Goal: Information Seeking & Learning: Learn about a topic

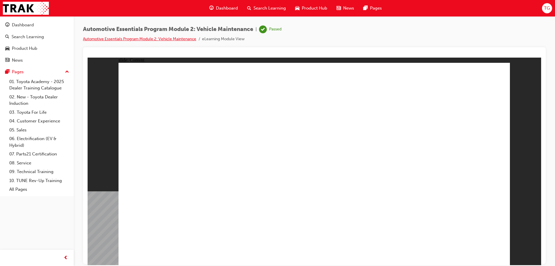
click at [175, 36] on link "Automotive Essentials Program Module 2: Vehicle Maintenance" at bounding box center [139, 38] width 113 height 5
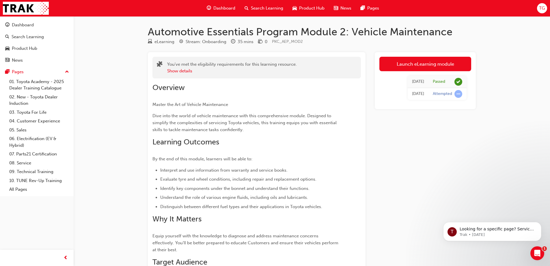
click at [232, 8] on span "Dashboard" at bounding box center [225, 8] width 22 height 7
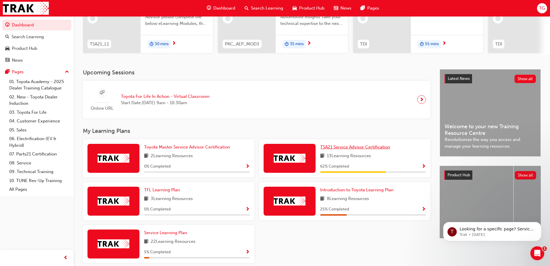
scroll to position [87, 0]
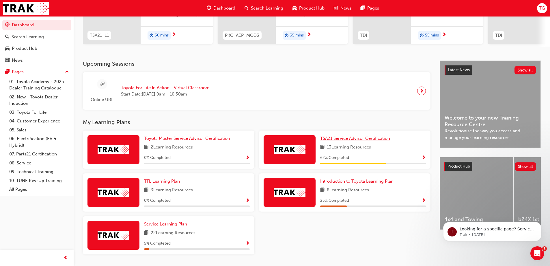
click at [268, 140] on span "TSA21 Service Advisor Certification" at bounding box center [355, 138] width 70 height 5
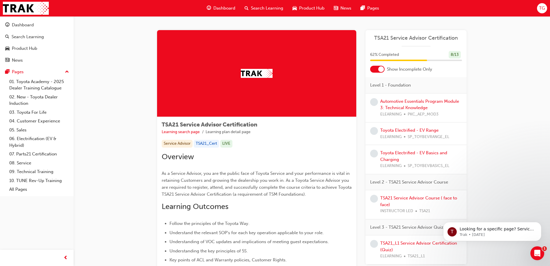
click at [268, 69] on div at bounding box center [382, 69] width 6 height 6
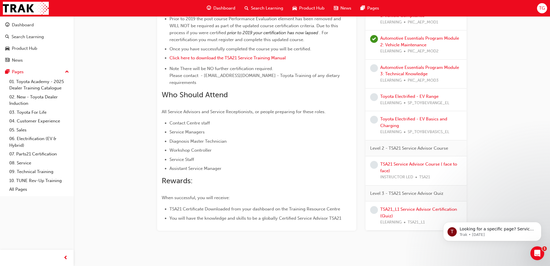
scroll to position [209, 0]
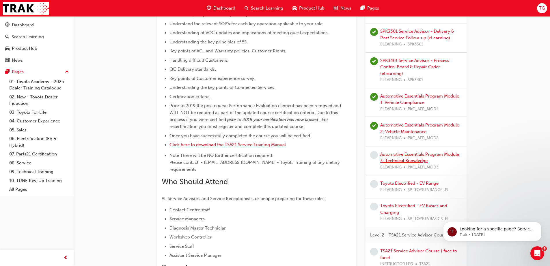
click at [268, 153] on link "Automotive Essentials Program Module 3: Technical Knowledge" at bounding box center [420, 157] width 79 height 12
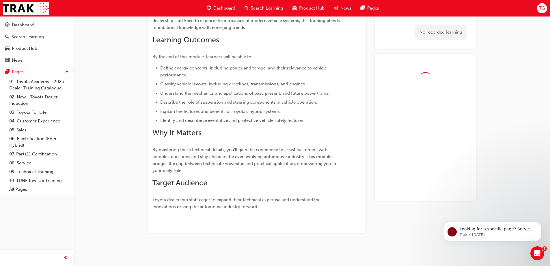
scroll to position [102, 0]
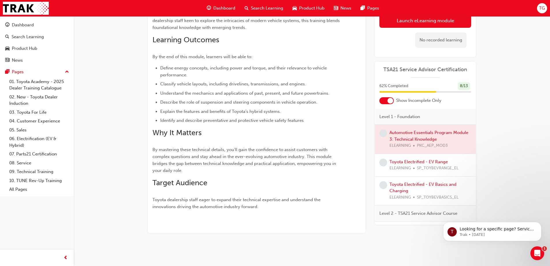
click at [268, 140] on div at bounding box center [425, 139] width 101 height 29
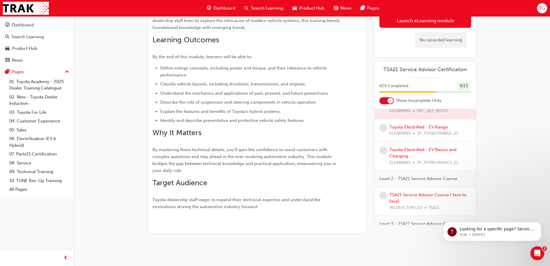
scroll to position [0, 0]
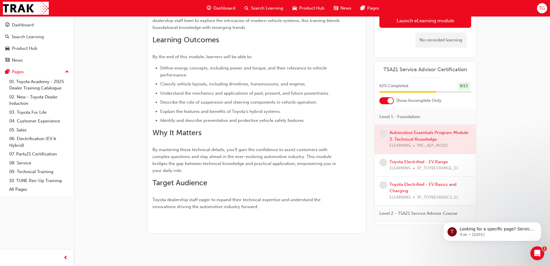
click at [268, 100] on div at bounding box center [391, 101] width 6 height 6
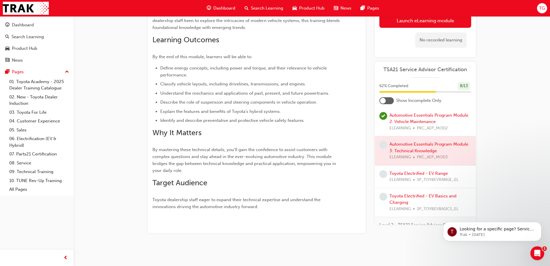
scroll to position [231, 0]
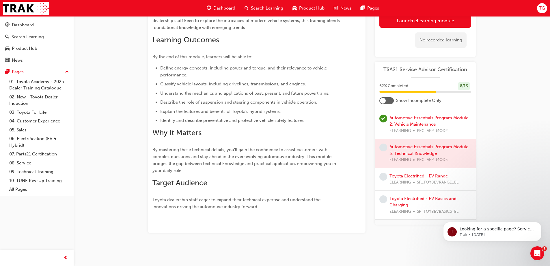
click at [268, 167] on span "learningRecordVerb_NONE-icon" at bounding box center [384, 176] width 8 height 8
click at [268, 167] on link "Toyota Electrified - EV Range" at bounding box center [419, 175] width 58 height 5
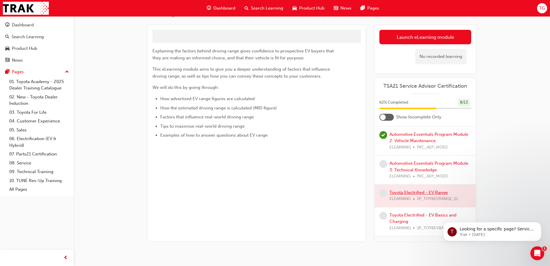
scroll to position [35, 0]
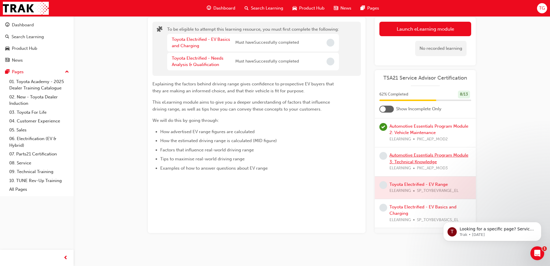
click at [268, 159] on link "Automotive Essentials Program Module 3: Technical Knowledge" at bounding box center [429, 158] width 79 height 12
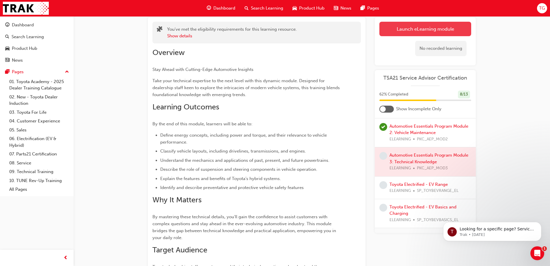
click at [268, 29] on link "Launch eLearning module" at bounding box center [426, 29] width 92 height 14
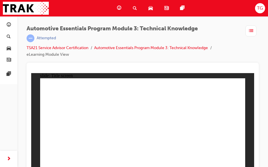
click at [231, 56] on ul "TSA21 Service Advisor Certification Automotive Essentials Program Module 3: Tec…" at bounding box center [134, 51] width 214 height 14
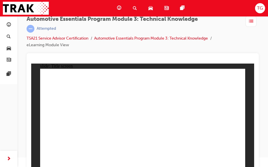
scroll to position [15, 0]
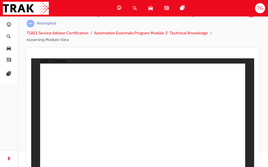
radio input "true"
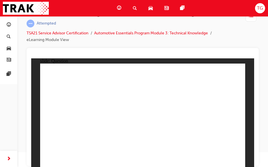
radio input "true"
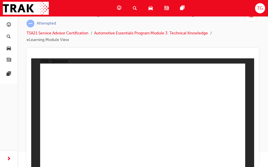
radio input "true"
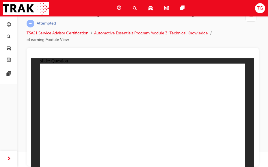
drag, startPoint x: 170, startPoint y: 47, endPoint x: 170, endPoint y: 57, distance: 10.7
click at [170, 47] on div "Automotive Essentials Program Module 3: Technical Knowledge | Attempted TSA21 S…" at bounding box center [143, 29] width 232 height 37
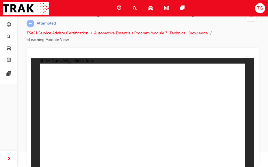
drag, startPoint x: 188, startPoint y: 66, endPoint x: 173, endPoint y: 134, distance: 70.1
drag, startPoint x: 204, startPoint y: 135, endPoint x: 203, endPoint y: 138, distance: 2.9
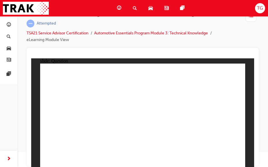
radio input "true"
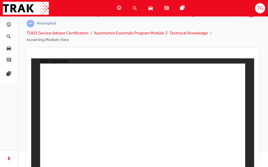
radio input "true"
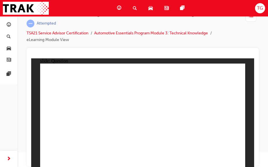
radio input "true"
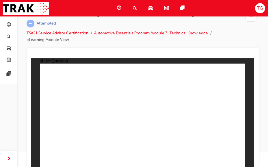
radio input "true"
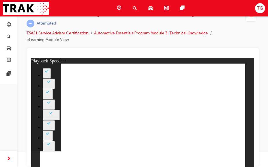
drag, startPoint x: 238, startPoint y: 39, endPoint x: 223, endPoint y: 52, distance: 19.7
click at [238, 39] on ul "TSA21 Service Advisor Certification Automotive Essentials Program Module 3: Tec…" at bounding box center [134, 37] width 214 height 14
type input "9"
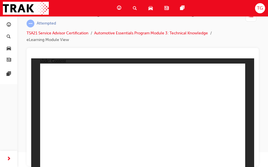
drag, startPoint x: 235, startPoint y: 68, endPoint x: 231, endPoint y: 68, distance: 4.3
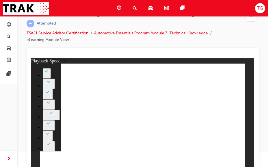
type input "1"
drag, startPoint x: 176, startPoint y: 157, endPoint x: 171, endPoint y: 159, distance: 4.8
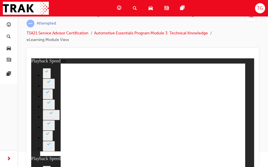
type input "2"
type input "1"
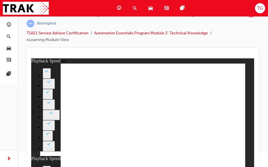
type input "2"
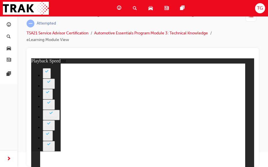
type input "18"
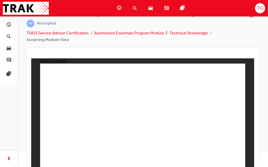
drag, startPoint x: 236, startPoint y: 68, endPoint x: 234, endPoint y: 70, distance: 3.3
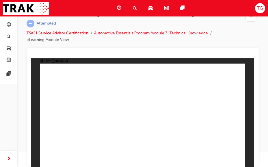
radio input "true"
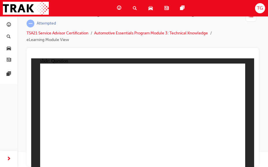
radio input "true"
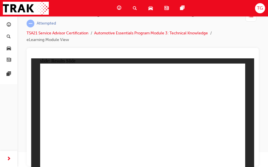
radio input "true"
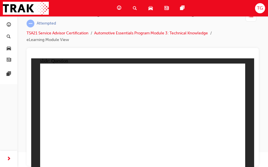
radio input "true"
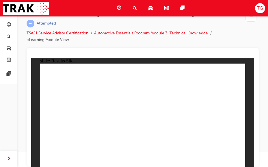
radio input "true"
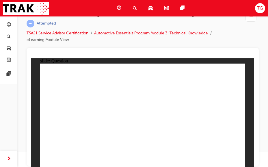
radio input "true"
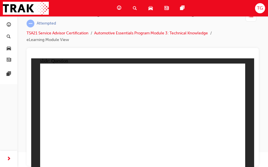
drag, startPoint x: 138, startPoint y: 137, endPoint x: 141, endPoint y: 135, distance: 4.1
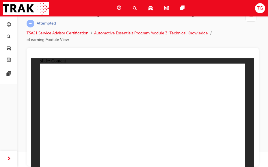
click at [138, 56] on div at bounding box center [142, 56] width 223 height 6
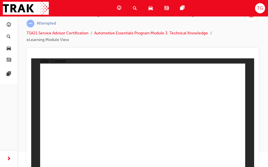
drag, startPoint x: 88, startPoint y: 127, endPoint x: 98, endPoint y: 126, distance: 10.1
drag, startPoint x: 116, startPoint y: 125, endPoint x: 113, endPoint y: 151, distance: 25.8
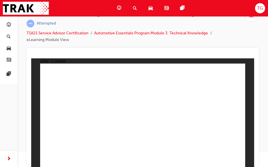
drag, startPoint x: 235, startPoint y: 71, endPoint x: 225, endPoint y: 80, distance: 12.7
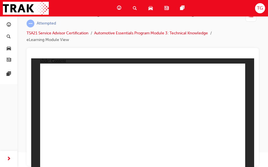
drag, startPoint x: 185, startPoint y: 104, endPoint x: 177, endPoint y: 111, distance: 10.6
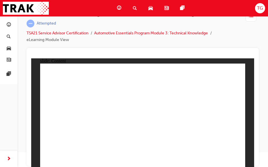
radio input "true"
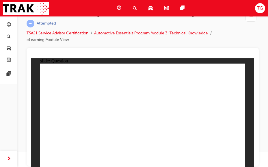
drag, startPoint x: 152, startPoint y: 133, endPoint x: 142, endPoint y: 129, distance: 10.9
radio input "true"
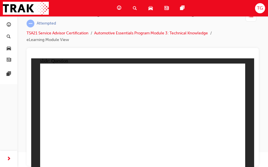
radio input "true"
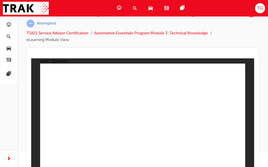
radio input "true"
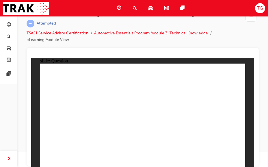
radio input "true"
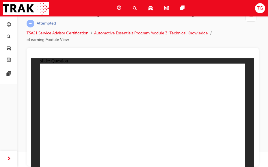
radio input "true"
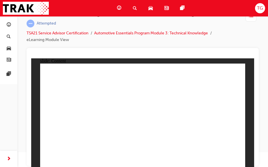
radio input "true"
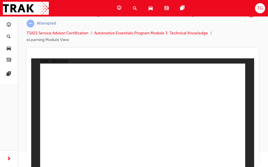
radio input "true"
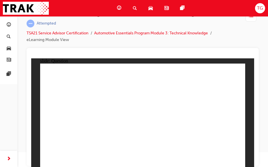
radio input "true"
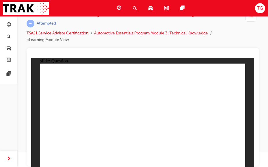
radio input "false"
radio input "true"
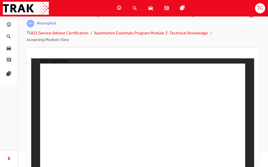
radio input "true"
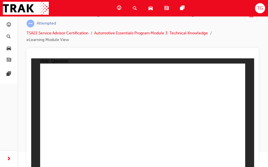
radio input "true"
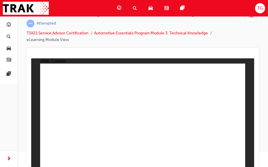
drag, startPoint x: 230, startPoint y: 156, endPoint x: 231, endPoint y: 159, distance: 3.2
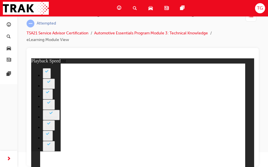
type input "8"
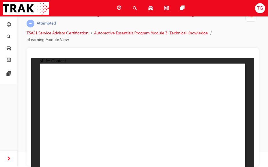
drag, startPoint x: 135, startPoint y: 123, endPoint x: 155, endPoint y: 122, distance: 20.8
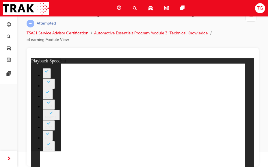
type input "0"
drag, startPoint x: 149, startPoint y: 89, endPoint x: 212, endPoint y: 156, distance: 92.0
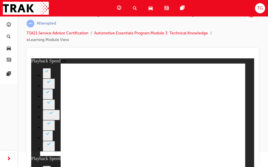
type input "0"
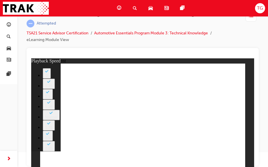
type input "6"
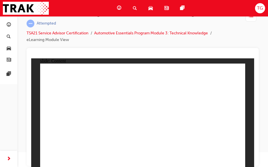
drag, startPoint x: 141, startPoint y: 140, endPoint x: 127, endPoint y: 130, distance: 17.4
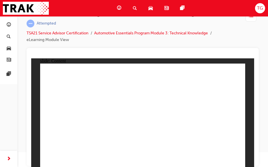
drag, startPoint x: 157, startPoint y: 88, endPoint x: 158, endPoint y: 123, distance: 34.4
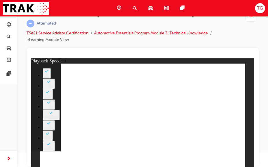
type input "35"
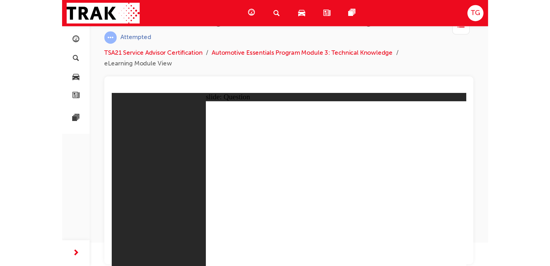
scroll to position [0, 0]
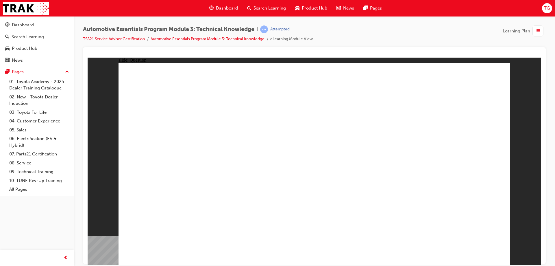
drag, startPoint x: 335, startPoint y: 195, endPoint x: 403, endPoint y: 241, distance: 82.5
radio input "true"
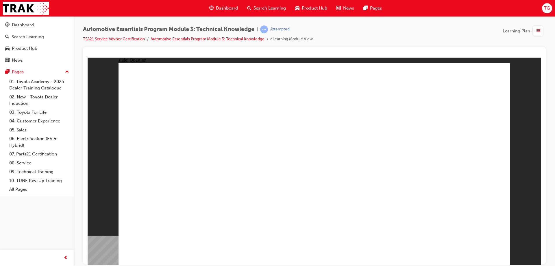
radio input "true"
drag, startPoint x: 231, startPoint y: 227, endPoint x: 227, endPoint y: 222, distance: 6.0
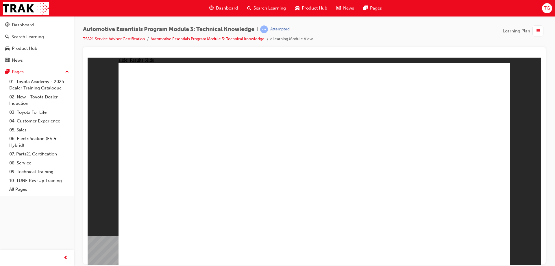
click at [268, 34] on div "Learning Plan" at bounding box center [523, 30] width 43 height 11
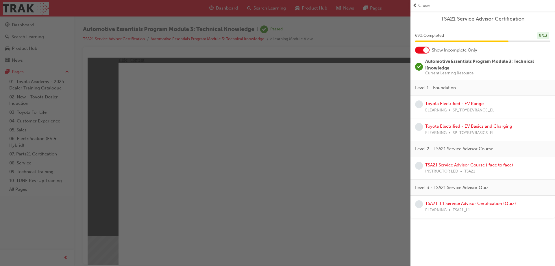
click at [268, 50] on div at bounding box center [422, 50] width 14 height 7
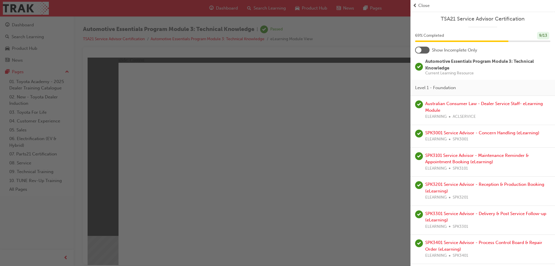
click at [268, 50] on div at bounding box center [422, 50] width 14 height 7
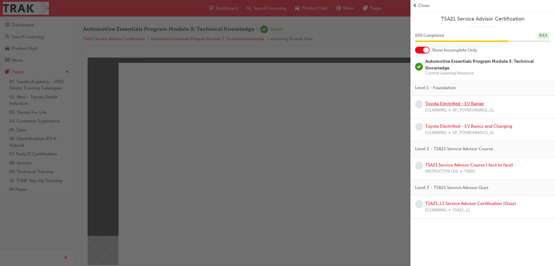
click at [268, 104] on link "Toyota Electrified - EV Range" at bounding box center [454, 103] width 58 height 5
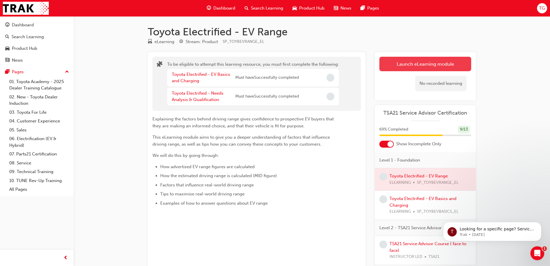
click at [268, 64] on button "Launch eLearning module" at bounding box center [426, 64] width 92 height 14
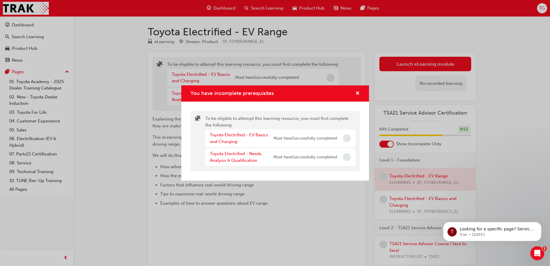
click at [268, 92] on div "You have incomplete prerequisites" at bounding box center [275, 93] width 188 height 16
click at [268, 91] on span "cross-icon" at bounding box center [358, 93] width 4 height 5
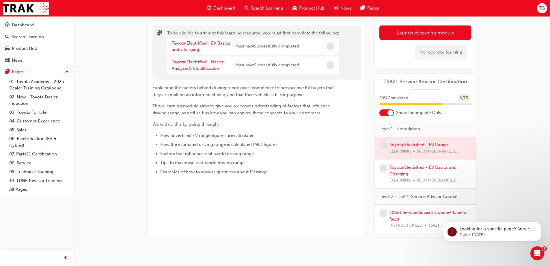
scroll to position [35, 0]
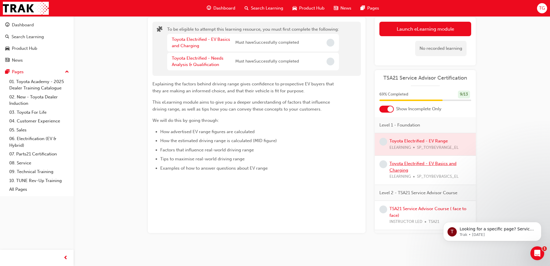
click at [268, 167] on link "Toyota Electrified - EV Basics and Charging" at bounding box center [423, 167] width 67 height 12
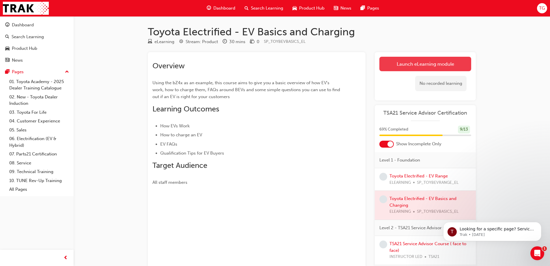
click at [268, 57] on link "Launch eLearning module" at bounding box center [426, 64] width 92 height 14
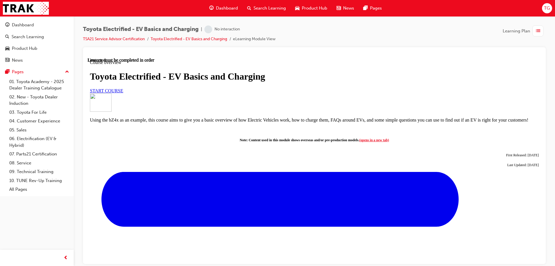
click at [123, 93] on span "START COURSE" at bounding box center [106, 90] width 33 height 5
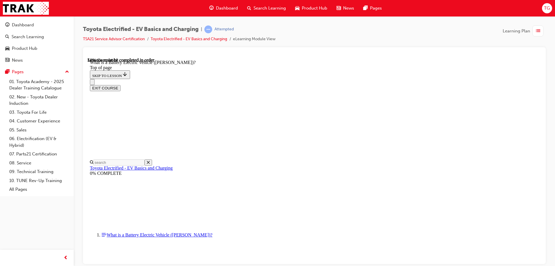
scroll to position [642, 0]
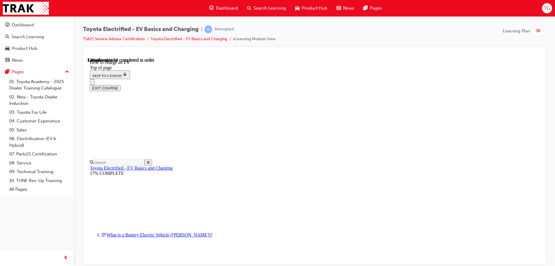
scroll to position [63, 0]
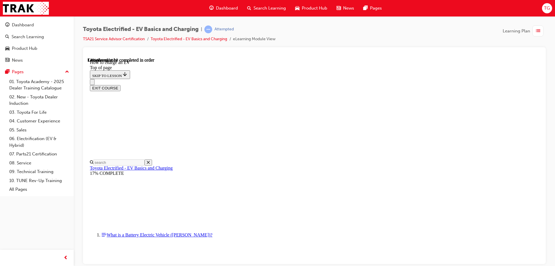
scroll to position [0, 0]
drag, startPoint x: 364, startPoint y: 178, endPoint x: 287, endPoint y: 169, distance: 77.7
drag, startPoint x: 284, startPoint y: 168, endPoint x: 298, endPoint y: 175, distance: 15.9
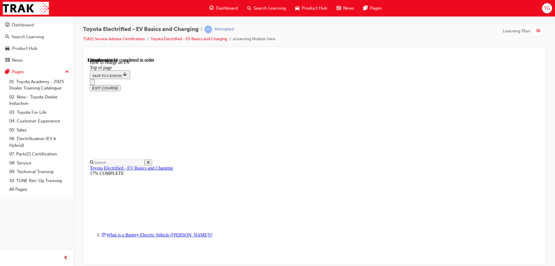
scroll to position [394, 0]
drag, startPoint x: 349, startPoint y: 89, endPoint x: 387, endPoint y: 79, distance: 39.5
drag, startPoint x: 354, startPoint y: 75, endPoint x: 351, endPoint y: 88, distance: 13.6
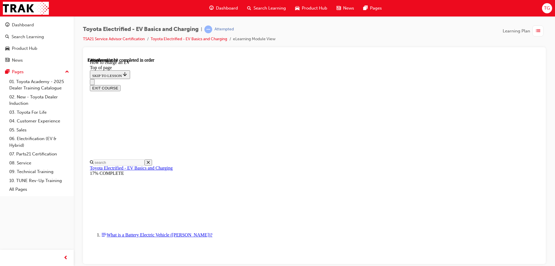
drag, startPoint x: 299, startPoint y: 76, endPoint x: 318, endPoint y: 87, distance: 21.7
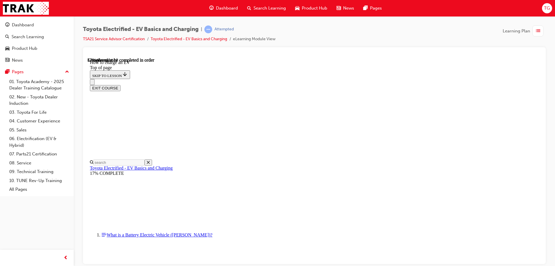
scroll to position [1586, 0]
drag, startPoint x: 359, startPoint y: 224, endPoint x: 363, endPoint y: 224, distance: 4.7
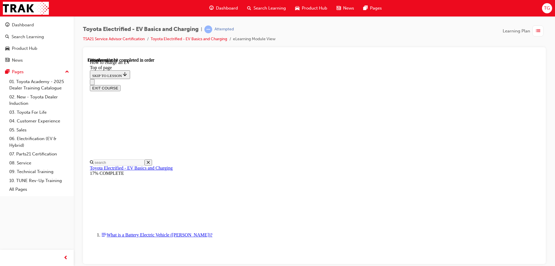
scroll to position [1924, 0]
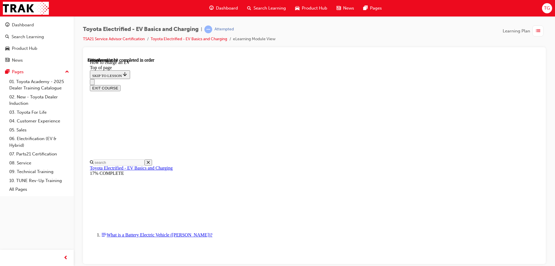
drag, startPoint x: 307, startPoint y: 104, endPoint x: 310, endPoint y: 107, distance: 4.7
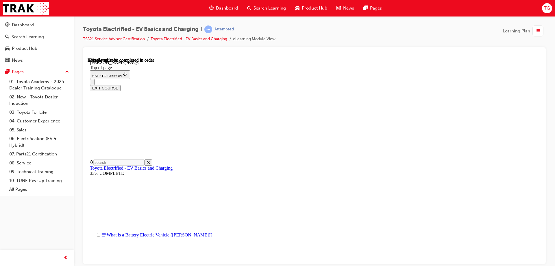
scroll to position [897, 0]
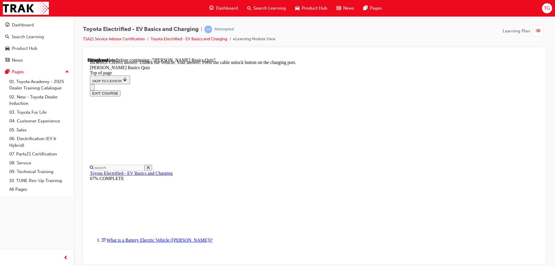
scroll to position [159, 0]
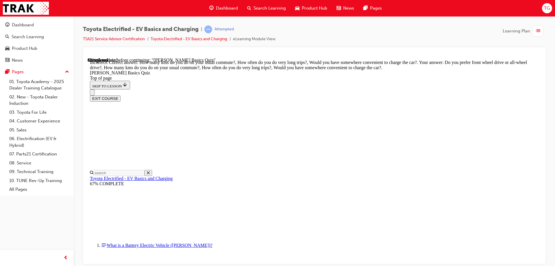
scroll to position [107, 0]
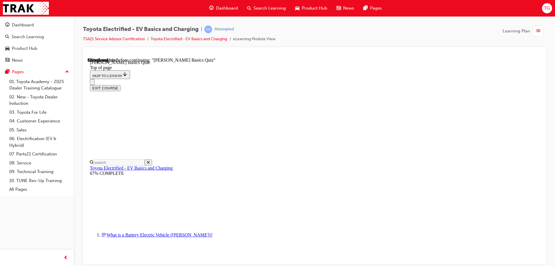
scroll to position [47, 0]
drag, startPoint x: 366, startPoint y: 222, endPoint x: 366, endPoint y: 225, distance: 2.9
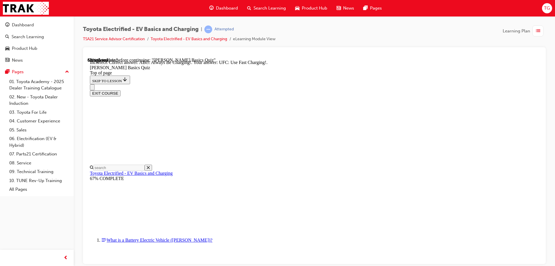
scroll to position [84, 0]
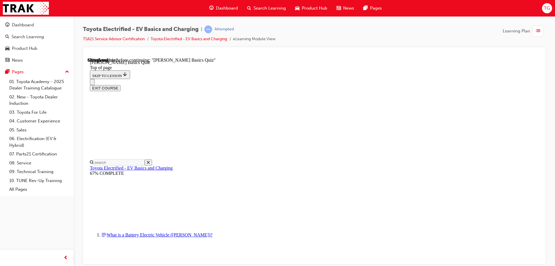
scroll to position [54, 0]
drag, startPoint x: 270, startPoint y: 148, endPoint x: 285, endPoint y: 176, distance: 32.6
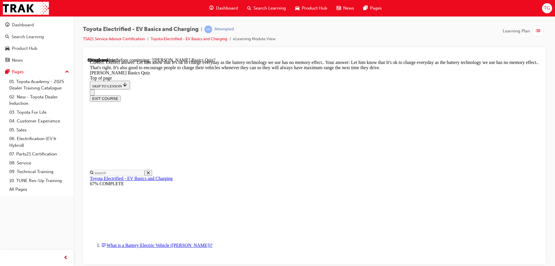
scroll to position [115, 0]
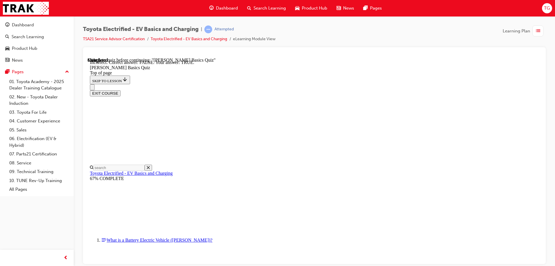
scroll to position [61, 0]
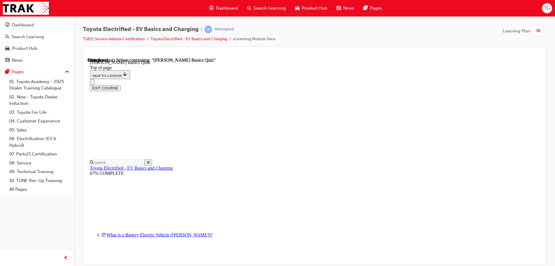
scroll to position [107, 0]
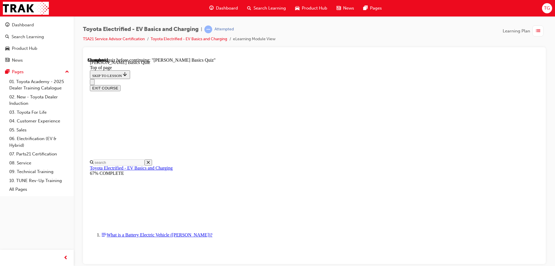
drag, startPoint x: 283, startPoint y: 205, endPoint x: 294, endPoint y: 222, distance: 20.5
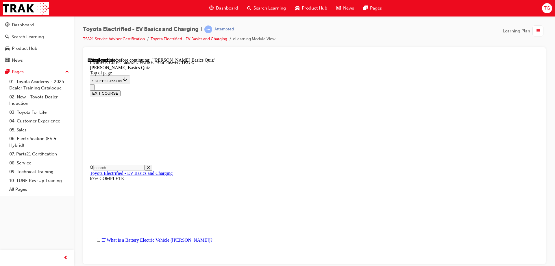
scroll to position [61, 0]
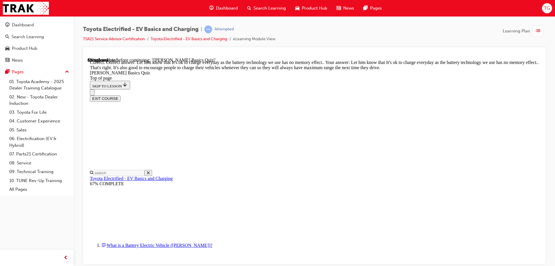
scroll to position [115, 0]
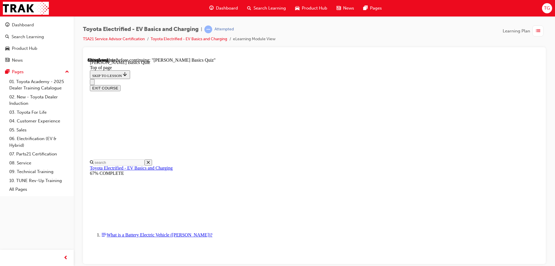
scroll to position [104, 0]
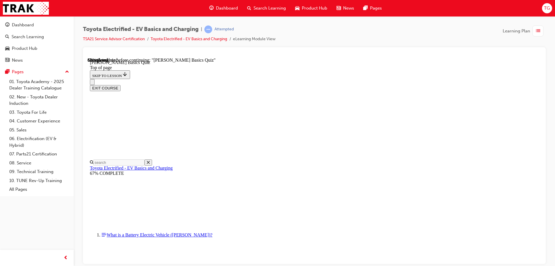
drag, startPoint x: 268, startPoint y: 227, endPoint x: 276, endPoint y: 233, distance: 10.7
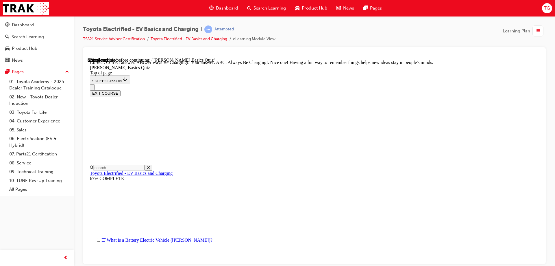
scroll to position [120, 0]
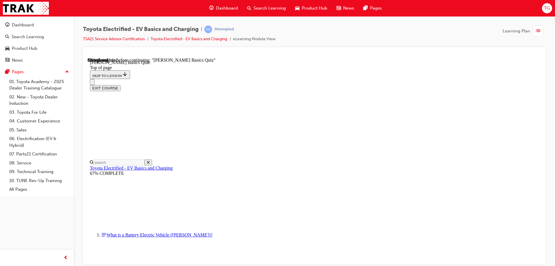
scroll to position [47, 0]
drag, startPoint x: 299, startPoint y: 174, endPoint x: 303, endPoint y: 166, distance: 8.9
drag, startPoint x: 308, startPoint y: 153, endPoint x: 319, endPoint y: 211, distance: 58.8
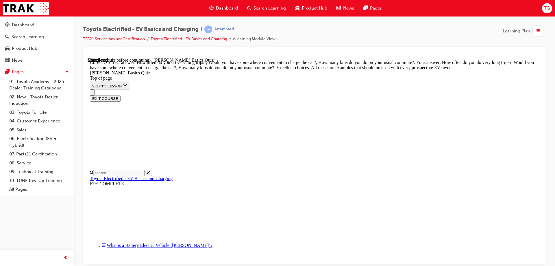
scroll to position [143, 0]
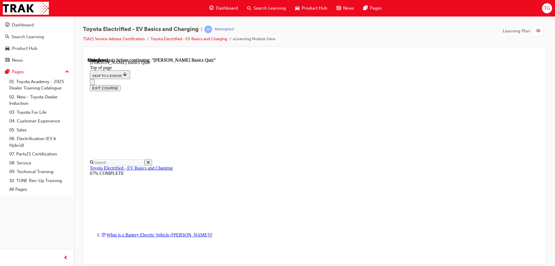
scroll to position [107, 0]
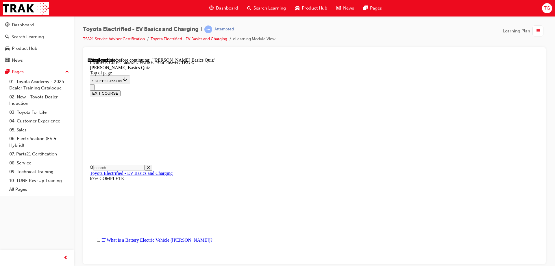
scroll to position [61, 0]
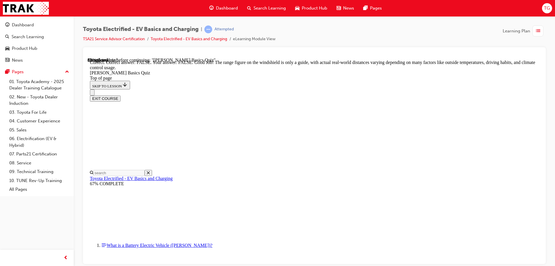
scroll to position [103, 0]
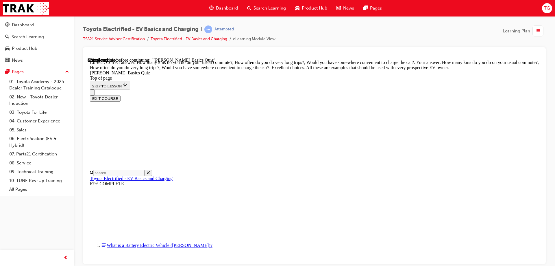
scroll to position [143, 0]
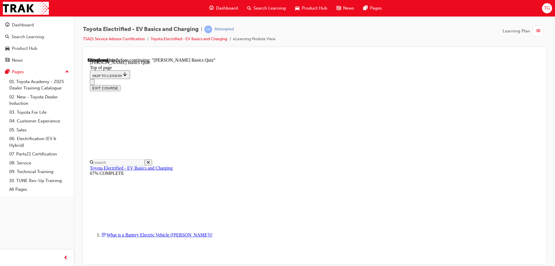
scroll to position [135, 0]
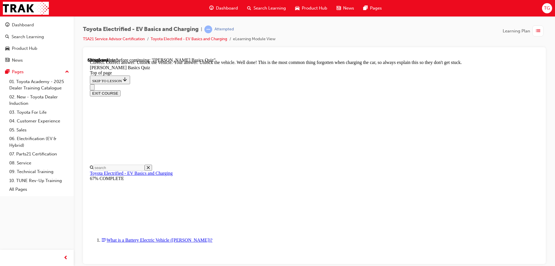
scroll to position [194, 0]
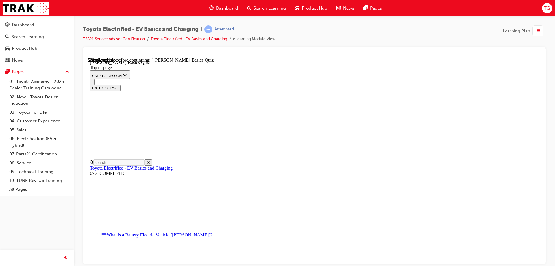
scroll to position [47, 0]
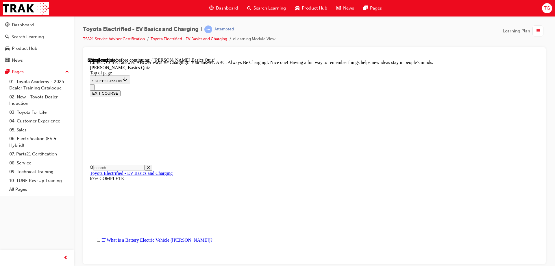
scroll to position [120, 0]
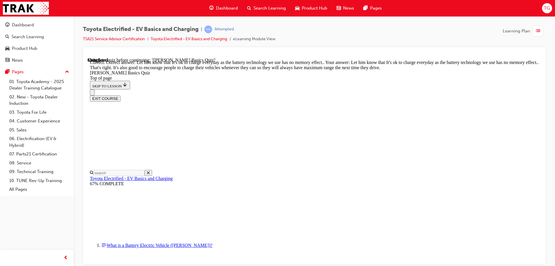
scroll to position [115, 0]
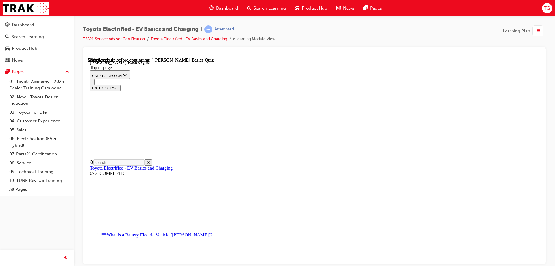
scroll to position [107, 0]
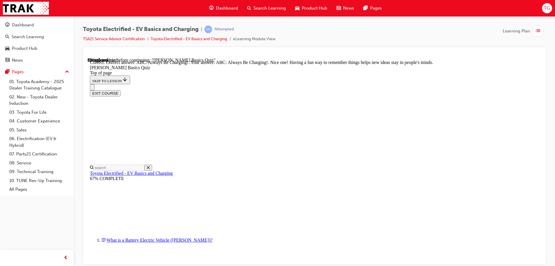
scroll to position [120, 0]
drag, startPoint x: 321, startPoint y: 185, endPoint x: 327, endPoint y: 196, distance: 13.3
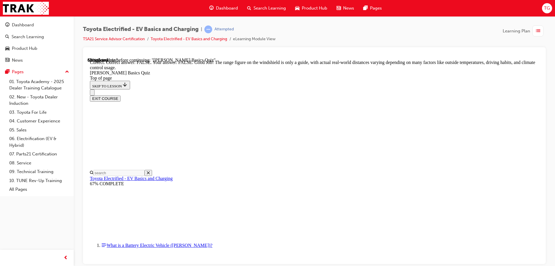
scroll to position [103, 0]
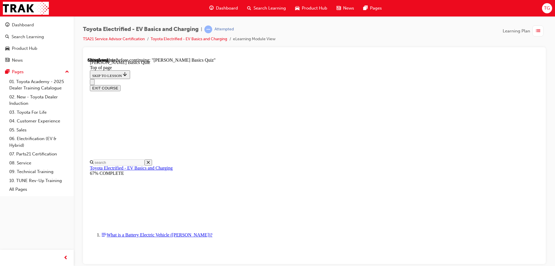
scroll to position [18, 0]
drag, startPoint x: 325, startPoint y: 184, endPoint x: 322, endPoint y: 199, distance: 15.6
drag, startPoint x: 314, startPoint y: 227, endPoint x: 313, endPoint y: 242, distance: 14.5
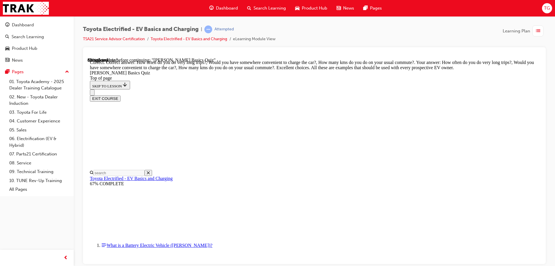
scroll to position [143, 0]
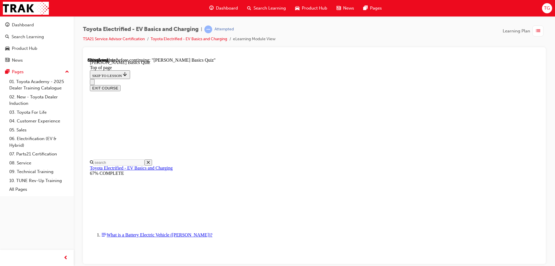
scroll to position [18, 0]
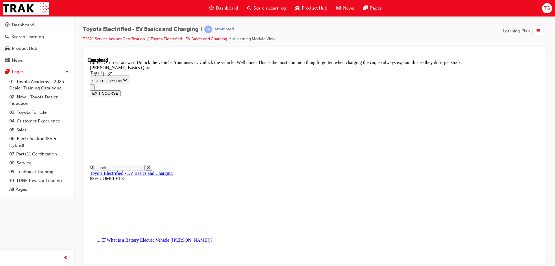
scroll to position [194, 0]
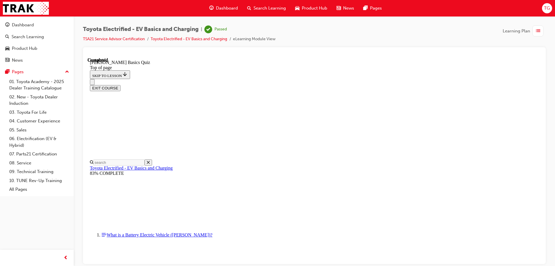
scroll to position [107, 0]
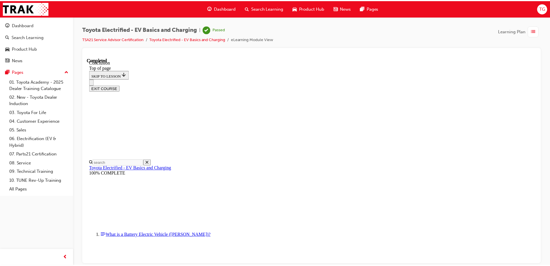
scroll to position [225, 0]
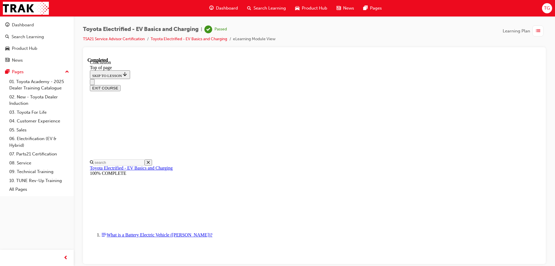
click at [268, 31] on div "button" at bounding box center [537, 30] width 11 height 11
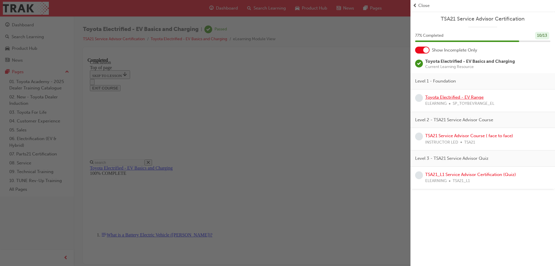
click at [268, 98] on link "Toyota Electrified - EV Range" at bounding box center [454, 96] width 58 height 5
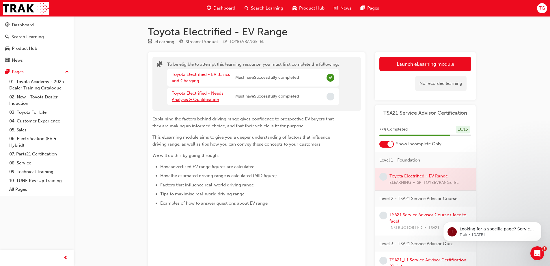
click at [204, 98] on link "Toyota Electrified - Needs Analysis & Qualification" at bounding box center [198, 96] width 52 height 12
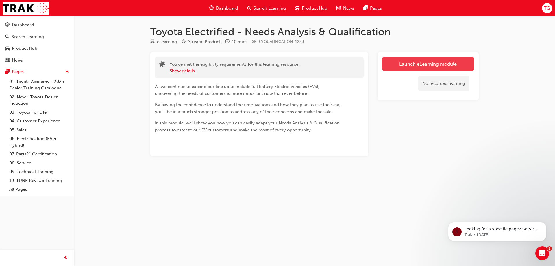
click at [268, 66] on link "Launch eLearning module" at bounding box center [428, 64] width 92 height 14
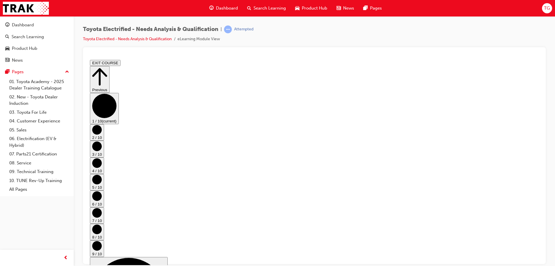
click at [102, 134] on circle "Step controls" at bounding box center [97, 130] width 10 height 10
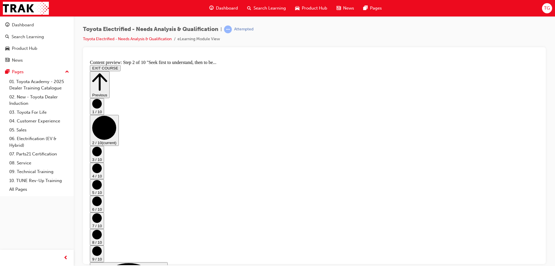
click at [102, 146] on circle "Step controls" at bounding box center [97, 151] width 10 height 10
click at [102, 163] on circle "Step controls" at bounding box center [97, 168] width 10 height 10
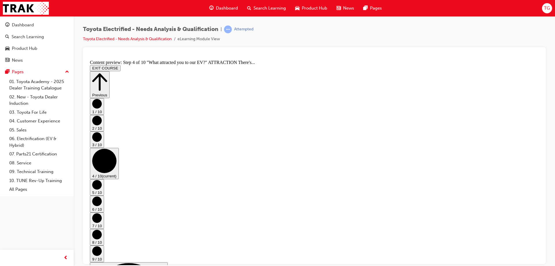
click at [102, 167] on circle "Step controls" at bounding box center [97, 184] width 10 height 10
click at [102, 167] on circle "Step controls" at bounding box center [97, 201] width 10 height 10
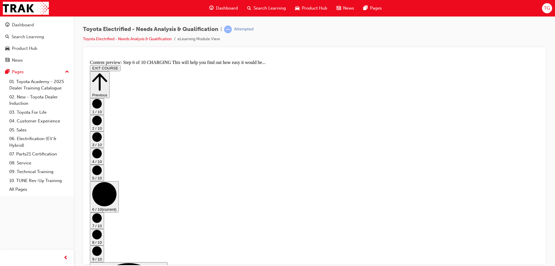
click at [102, 167] on circle "Step controls" at bounding box center [97, 218] width 10 height 10
click at [102, 167] on circle "Step controls" at bounding box center [97, 234] width 10 height 10
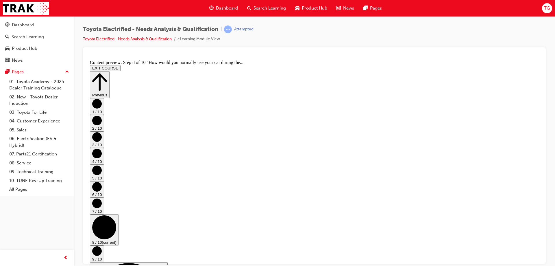
click at [102, 167] on icon "Step controls" at bounding box center [97, 251] width 10 height 10
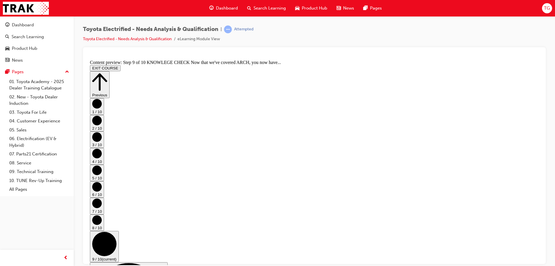
scroll to position [75, 0]
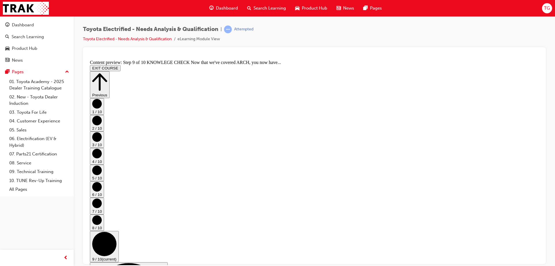
scroll to position [109, 0]
drag, startPoint x: 377, startPoint y: 149, endPoint x: 362, endPoint y: 161, distance: 18.9
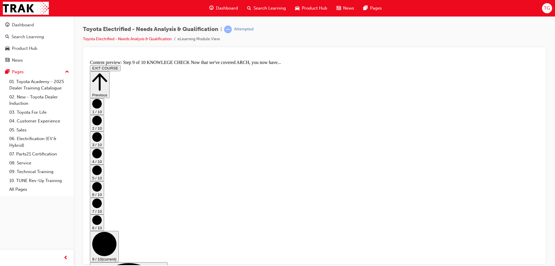
scroll to position [75, 0]
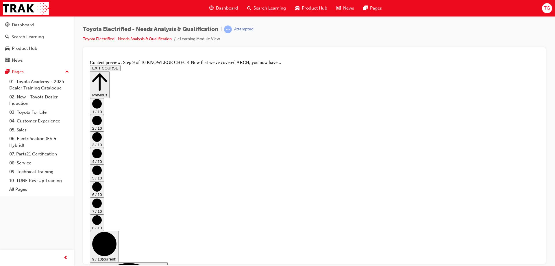
scroll to position [0, 0]
click at [102, 215] on circle "Step controls" at bounding box center [97, 220] width 10 height 10
click at [102, 198] on icon "Step controls" at bounding box center [97, 203] width 10 height 10
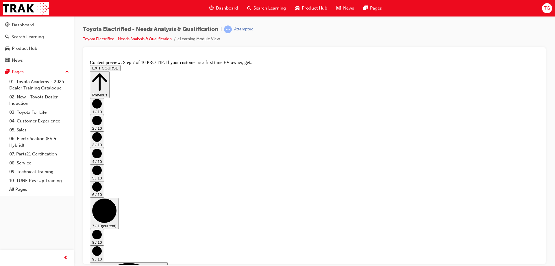
click at [102, 181] on circle "Step controls" at bounding box center [97, 186] width 10 height 10
click at [102, 165] on icon "Step controls" at bounding box center [97, 170] width 10 height 10
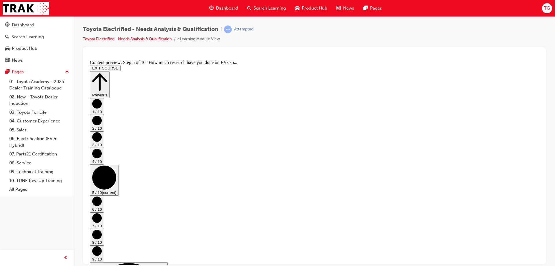
click at [102, 152] on icon "Step controls" at bounding box center [97, 153] width 10 height 10
click at [102, 141] on circle "Step controls" at bounding box center [97, 137] width 10 height 10
click at [104, 131] on button "2 / 10" at bounding box center [97, 122] width 14 height 16
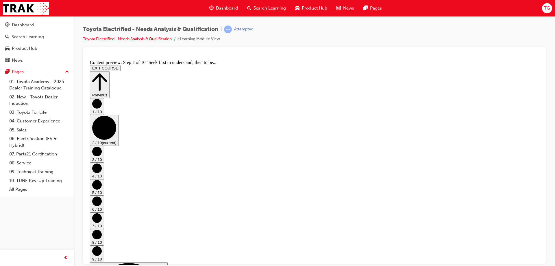
click at [104, 114] on button "1 / 10" at bounding box center [97, 106] width 14 height 16
click at [102, 246] on circle "Step controls" at bounding box center [97, 251] width 10 height 10
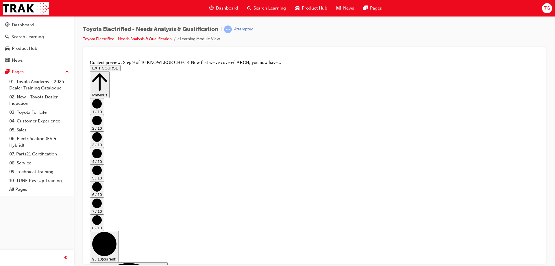
scroll to position [109, 0]
drag, startPoint x: 383, startPoint y: 133, endPoint x: 383, endPoint y: 146, distance: 13.6
click at [107, 72] on icon "Step controls" at bounding box center [99, 82] width 15 height 20
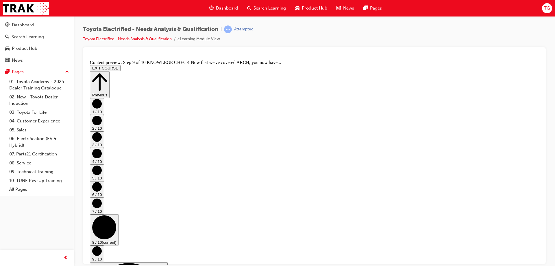
scroll to position [0, 0]
click at [107, 72] on icon "Step controls" at bounding box center [99, 82] width 15 height 20
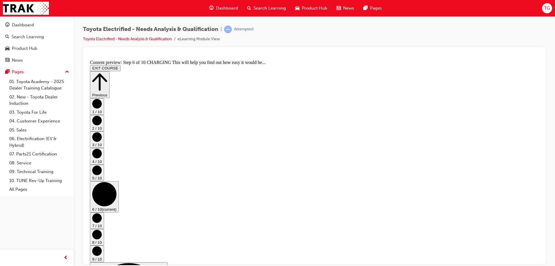
scroll to position [20, 0]
click at [110, 75] on button "Previous" at bounding box center [100, 84] width 20 height 27
click at [110, 72] on button "Previous" at bounding box center [100, 84] width 20 height 27
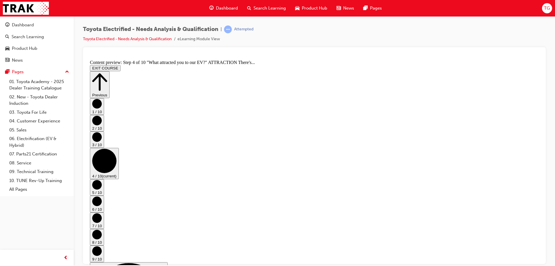
drag, startPoint x: 415, startPoint y: 107, endPoint x: 496, endPoint y: 93, distance: 82.1
click at [107, 72] on icon "Step controls" at bounding box center [99, 82] width 15 height 20
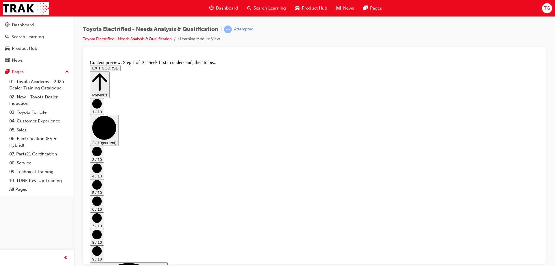
click at [107, 72] on icon "Step controls" at bounding box center [99, 82] width 15 height 20
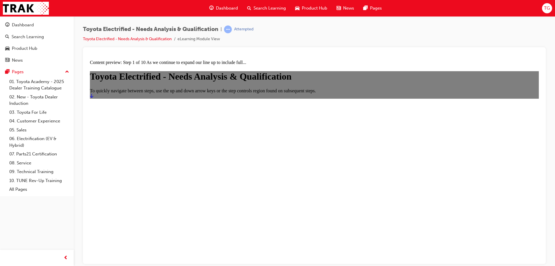
click at [93, 98] on link "Start" at bounding box center [91, 95] width 3 height 5
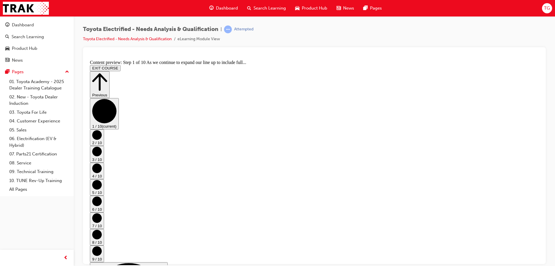
click at [102, 246] on circle "Step controls" at bounding box center [97, 251] width 10 height 10
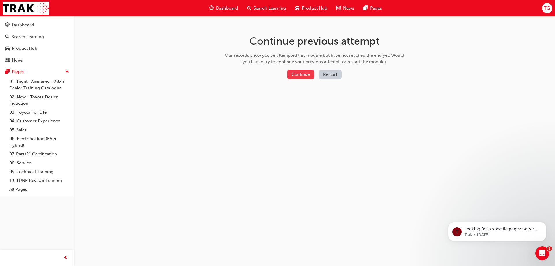
click at [299, 75] on button "Continue" at bounding box center [300, 75] width 27 height 10
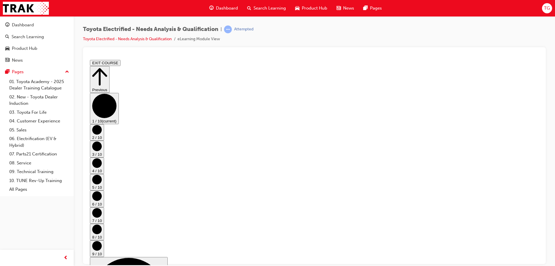
click at [102, 240] on icon "Step controls" at bounding box center [97, 245] width 10 height 10
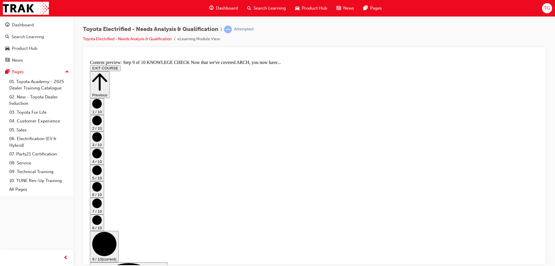
click at [116, 231] on icon "Step controls" at bounding box center [104, 243] width 24 height 24
drag, startPoint x: 527, startPoint y: 190, endPoint x: 526, endPoint y: 193, distance: 3.3
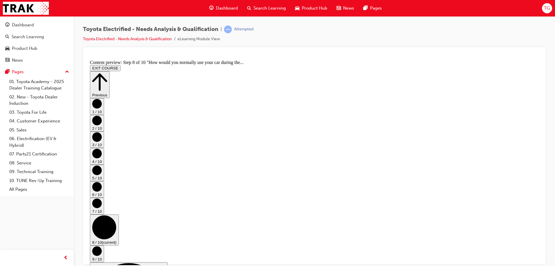
click at [102, 246] on circle "Step controls" at bounding box center [97, 251] width 10 height 10
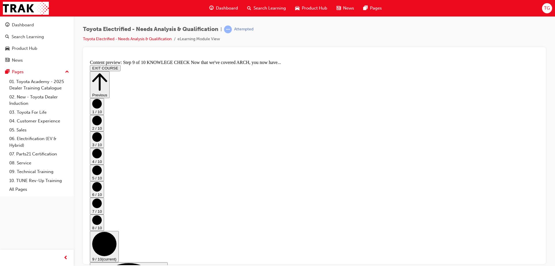
scroll to position [0, 0]
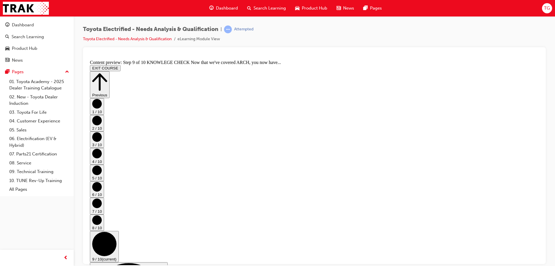
drag, startPoint x: 461, startPoint y: 112, endPoint x: 454, endPoint y: 125, distance: 14.6
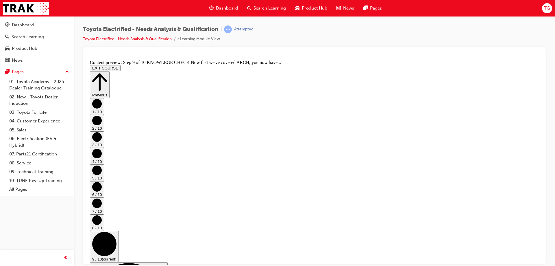
click at [107, 72] on icon "Step controls" at bounding box center [99, 82] width 15 height 20
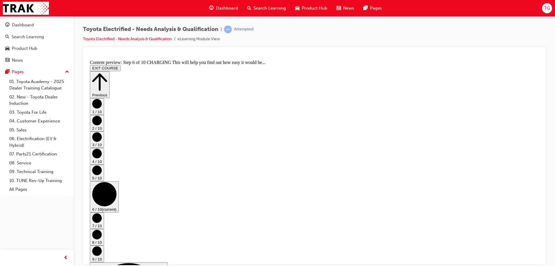
click at [107, 72] on icon "Step controls" at bounding box center [99, 82] width 15 height 20
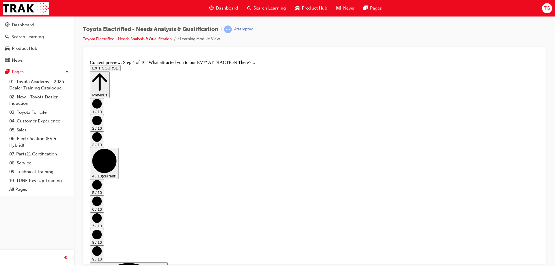
click at [107, 72] on icon "Step controls" at bounding box center [99, 82] width 15 height 20
click at [107, 73] on icon "Step controls" at bounding box center [99, 82] width 15 height 20
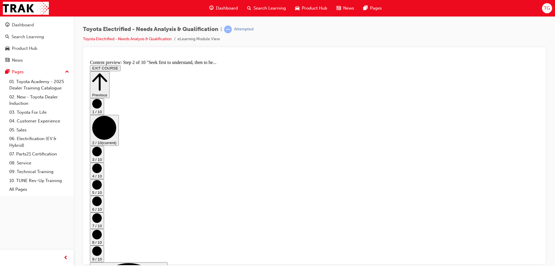
click at [107, 73] on icon "Step controls" at bounding box center [99, 82] width 15 height 20
drag, startPoint x: 265, startPoint y: 214, endPoint x: 288, endPoint y: 223, distance: 24.9
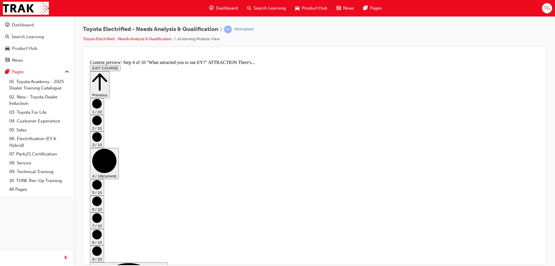
scroll to position [184, 0]
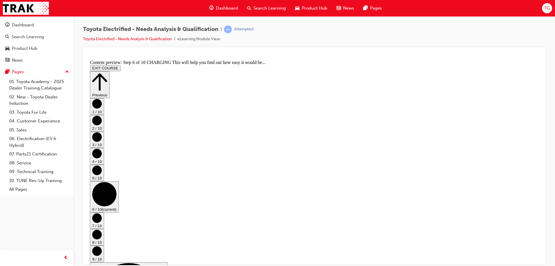
scroll to position [20, 0]
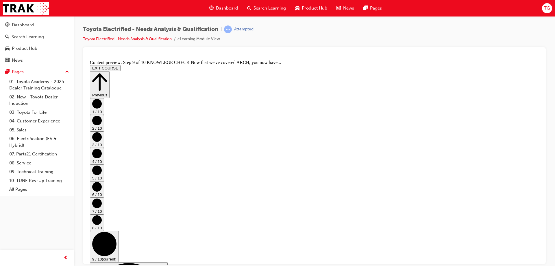
scroll to position [108, 0]
click at [120, 65] on button "EXIT COURSE" at bounding box center [105, 68] width 31 height 6
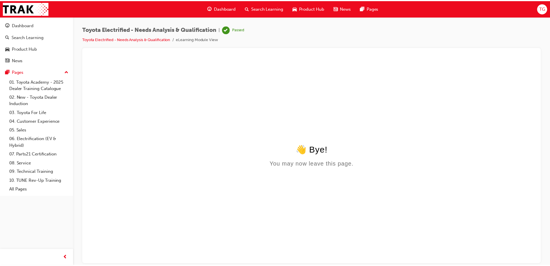
scroll to position [0, 0]
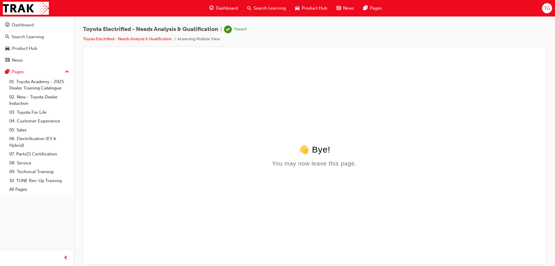
click at [303, 165] on div "You may now leave this page." at bounding box center [314, 163] width 449 height 7
click at [23, 29] on link "Dashboard" at bounding box center [36, 25] width 69 height 11
